Goal: Task Accomplishment & Management: Use online tool/utility

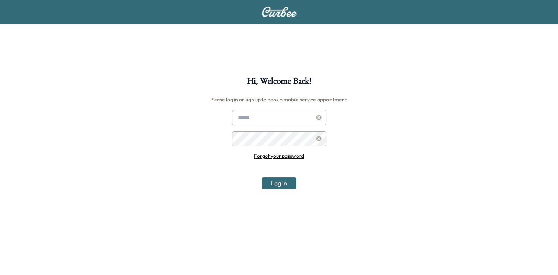
click at [240, 116] on div at bounding box center [239, 117] width 9 height 9
click at [251, 114] on input "text" at bounding box center [279, 117] width 94 height 15
type input "**********"
click at [262, 177] on button "Log In" at bounding box center [279, 183] width 34 height 12
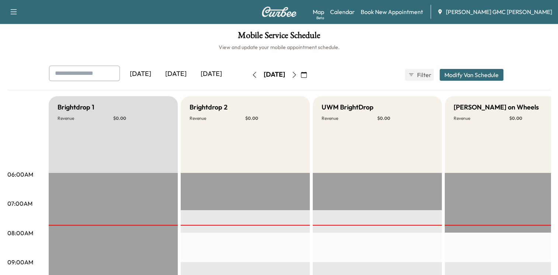
click at [251, 76] on icon "button" at bounding box center [254, 75] width 6 height 6
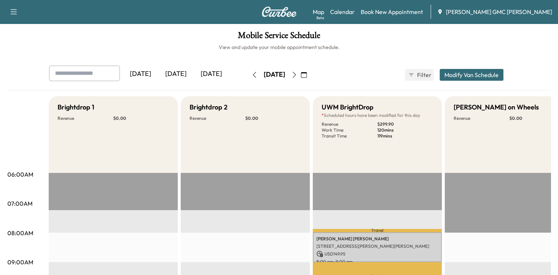
click at [297, 74] on icon "button" at bounding box center [294, 75] width 6 height 6
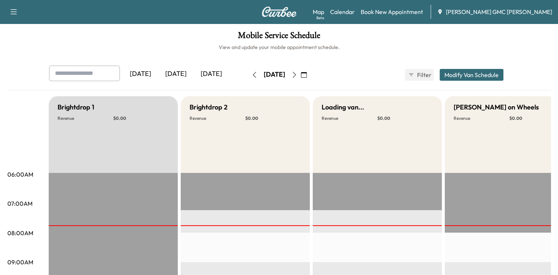
click at [307, 72] on icon "button" at bounding box center [304, 75] width 6 height 6
click at [310, 77] on button "button" at bounding box center [304, 75] width 13 height 12
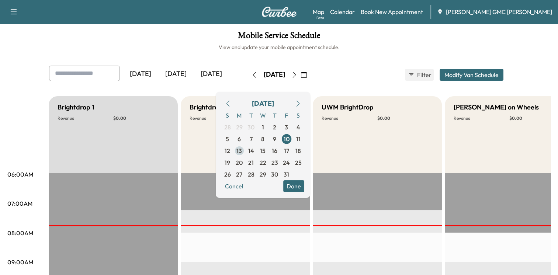
click at [242, 148] on span "13" at bounding box center [239, 150] width 6 height 9
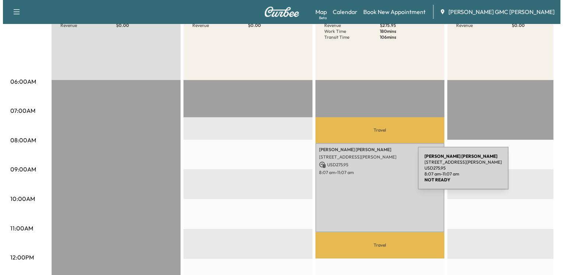
scroll to position [111, 0]
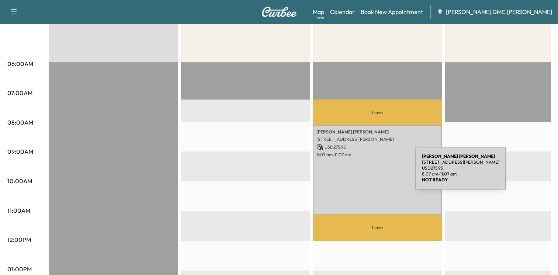
click at [360, 172] on div "[PERSON_NAME] [STREET_ADDRESS][PERSON_NAME] USD 275.95 8:07 am - 11:07 am" at bounding box center [377, 169] width 129 height 89
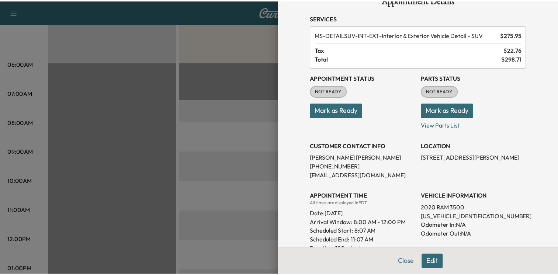
scroll to position [37, 0]
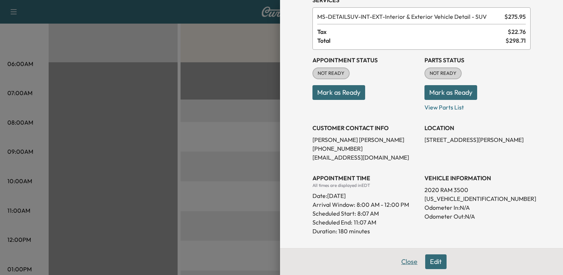
click at [404, 263] on button "Close" at bounding box center [410, 261] width 26 height 15
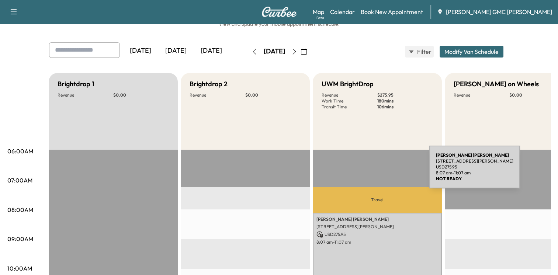
scroll to position [0, 0]
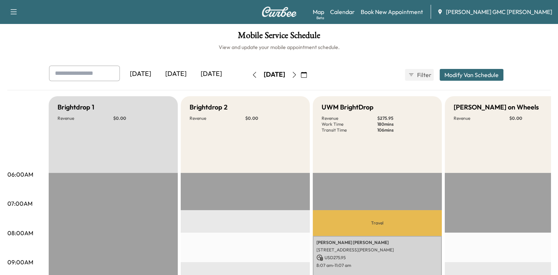
click at [297, 72] on icon "button" at bounding box center [294, 75] width 6 height 6
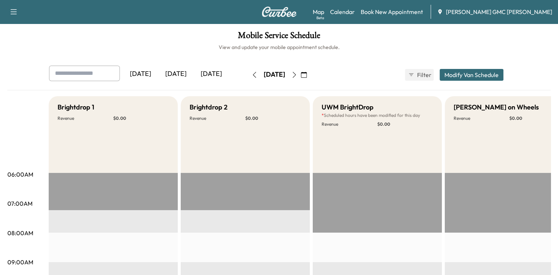
click at [297, 72] on icon "button" at bounding box center [294, 75] width 6 height 6
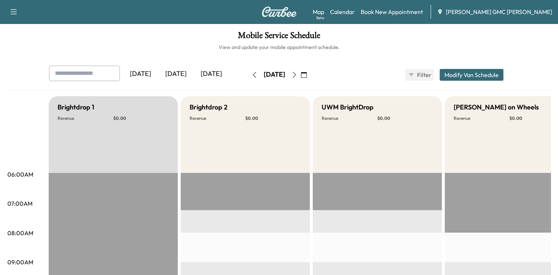
click at [300, 72] on div "[DATE]" at bounding box center [274, 75] width 52 height 12
drag, startPoint x: 310, startPoint y: 72, endPoint x: 314, endPoint y: 74, distance: 4.6
click at [300, 74] on button "button" at bounding box center [294, 75] width 13 height 12
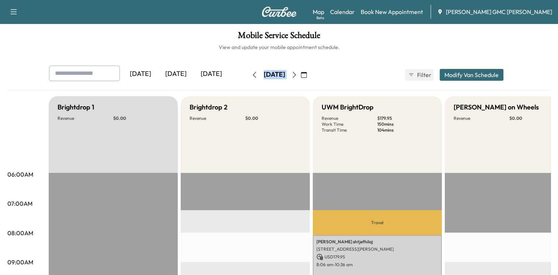
drag, startPoint x: 314, startPoint y: 74, endPoint x: 361, endPoint y: 86, distance: 48.2
click at [366, 82] on div "[DATE] [DATE] [DATE] [DATE] October 2025 S M T W T F S 28 29 30 1 2 3 4 5 6 7 8…" at bounding box center [279, 75] width 472 height 18
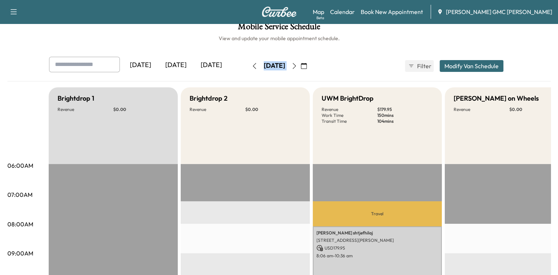
scroll to position [37, 0]
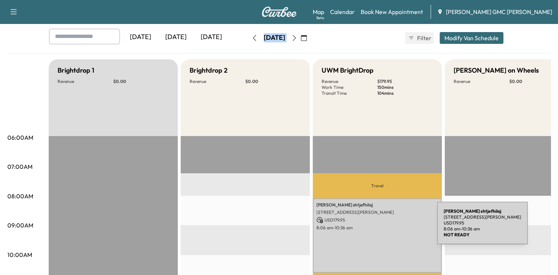
click at [390, 263] on div "[PERSON_NAME] [STREET_ADDRESS] USD 179.95 8:06 am - 10:36 am" at bounding box center [377, 235] width 129 height 74
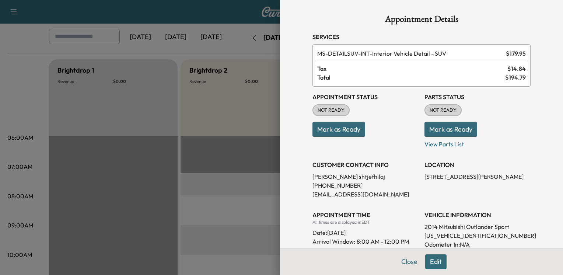
click at [400, 264] on button "Close" at bounding box center [410, 261] width 26 height 15
